Goal: Transaction & Acquisition: Purchase product/service

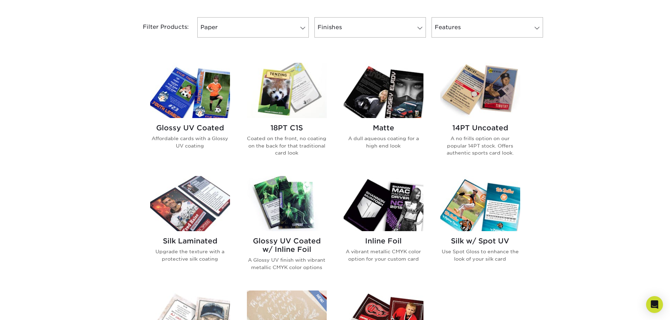
scroll to position [281, 0]
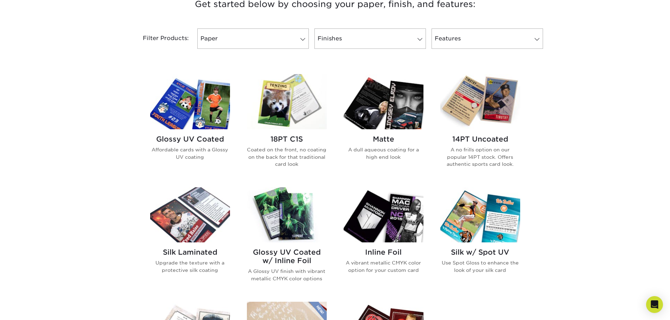
click at [192, 120] on img at bounding box center [190, 101] width 80 height 55
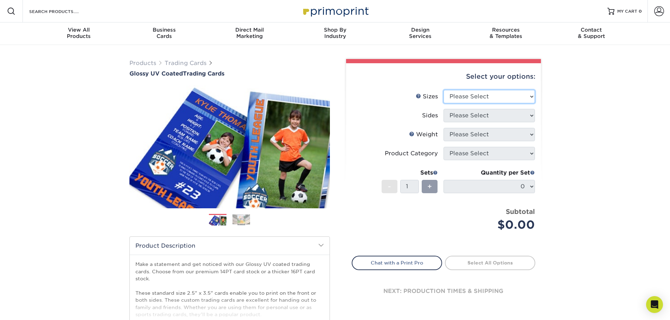
click at [480, 101] on select "Please Select 2.5" x 3.5"" at bounding box center [488, 96] width 91 height 13
select select "2.50x3.50"
click at [443, 90] on select "Please Select 2.5" x 3.5"" at bounding box center [488, 96] width 91 height 13
click at [481, 117] on select "Please Select Print Both Sides Print Front Only" at bounding box center [488, 115] width 91 height 13
click at [633, 125] on div "Products Trading Cards Glossy UV Coated Trading Cards Previous Next /" at bounding box center [335, 233] width 670 height 376
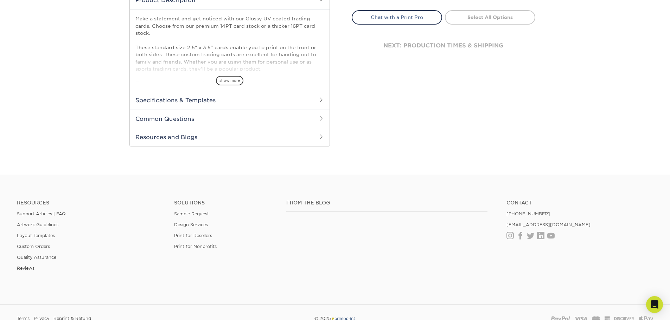
scroll to position [246, 0]
